Goal: Navigation & Orientation: Find specific page/section

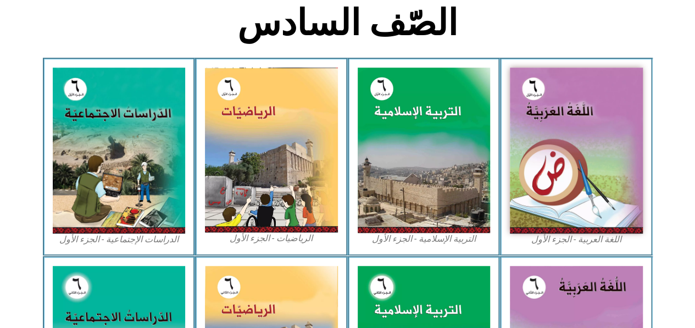
scroll to position [286, 0]
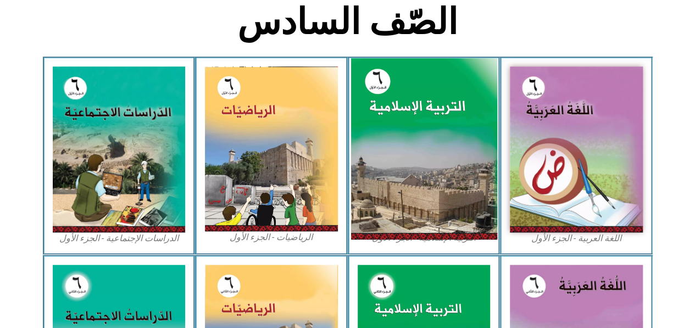
click at [435, 142] on img at bounding box center [423, 149] width 146 height 182
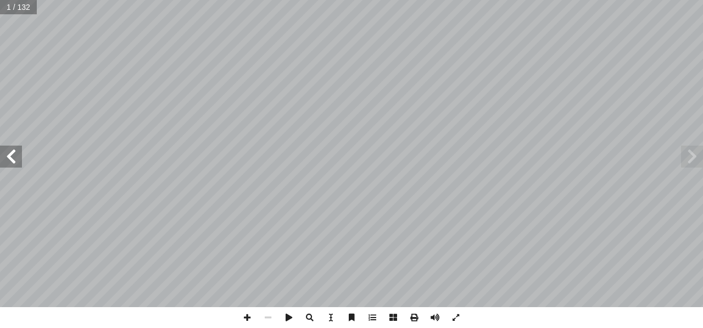
click at [8, 151] on span at bounding box center [11, 157] width 22 height 22
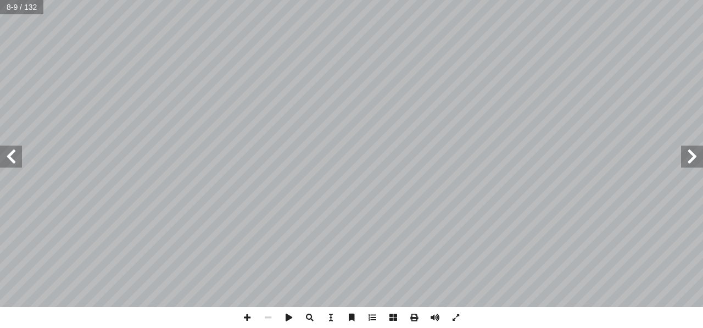
click at [8, 151] on span at bounding box center [11, 157] width 22 height 22
